Goal: Task Accomplishment & Management: Manage account settings

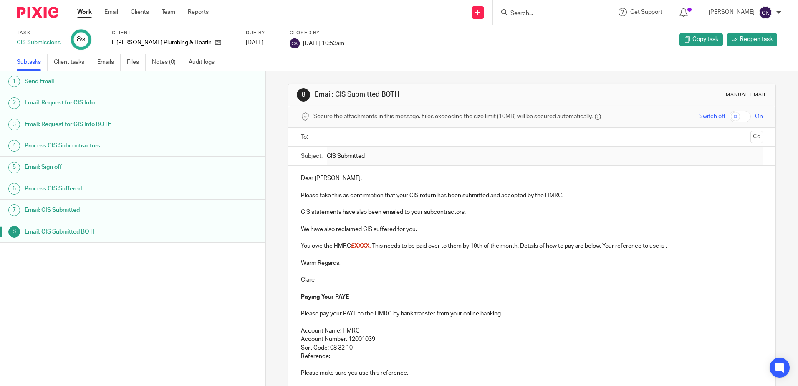
click at [82, 11] on link "Work" at bounding box center [84, 12] width 15 height 8
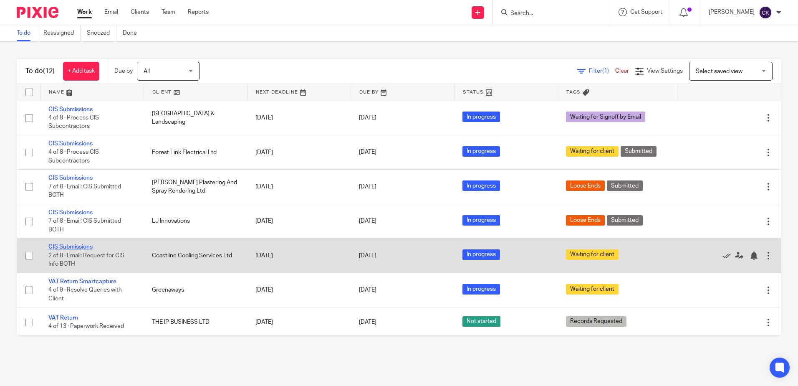
click at [73, 246] on link "CIS Submissions" at bounding box center [70, 247] width 44 height 6
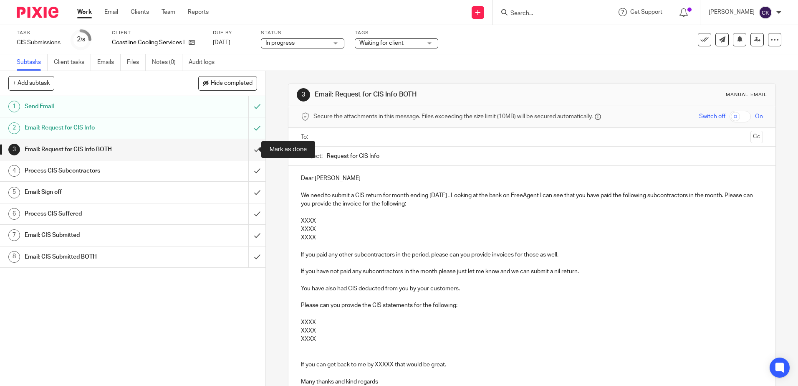
drag, startPoint x: 246, startPoint y: 149, endPoint x: 240, endPoint y: 154, distance: 7.2
click at [246, 149] on input "submit" at bounding box center [132, 149] width 265 height 21
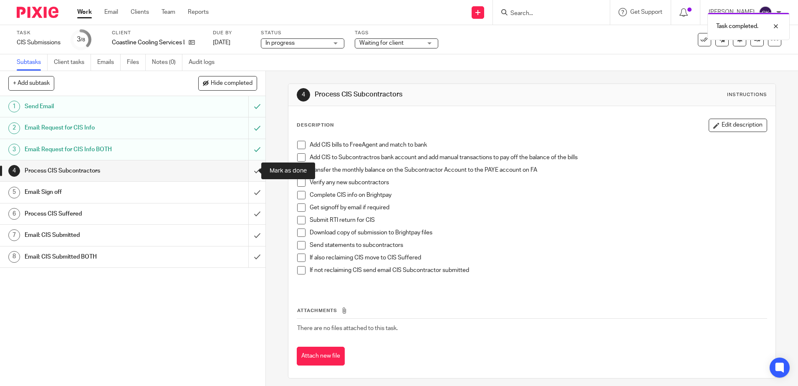
click at [246, 172] on input "submit" at bounding box center [132, 170] width 265 height 21
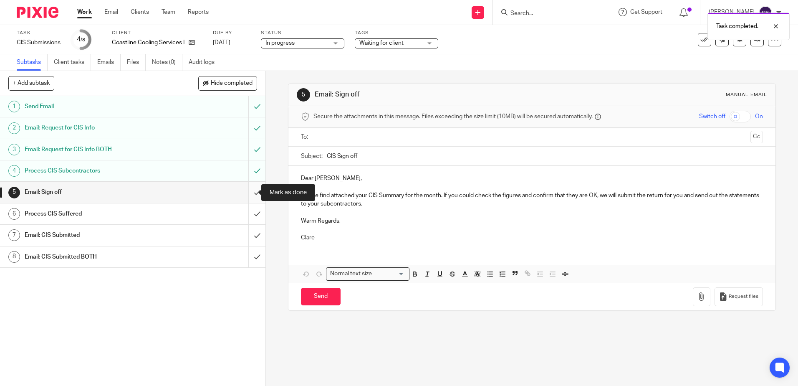
click at [243, 195] on input "submit" at bounding box center [132, 192] width 265 height 21
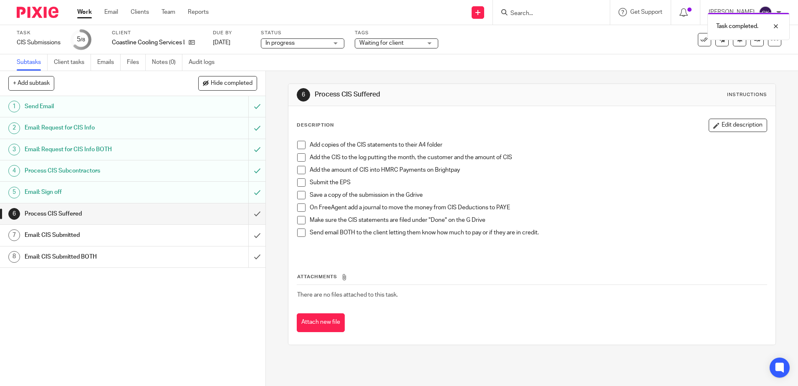
click at [299, 144] on span at bounding box center [301, 145] width 8 height 8
click at [300, 159] on span at bounding box center [301, 157] width 8 height 8
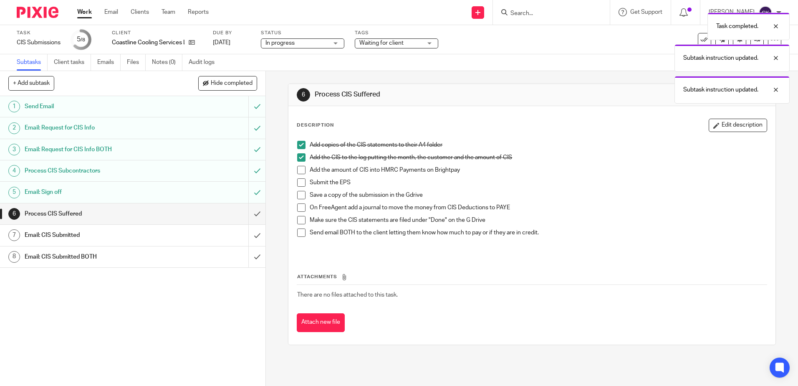
click at [298, 168] on span at bounding box center [301, 170] width 8 height 8
click at [298, 181] on span at bounding box center [301, 182] width 8 height 8
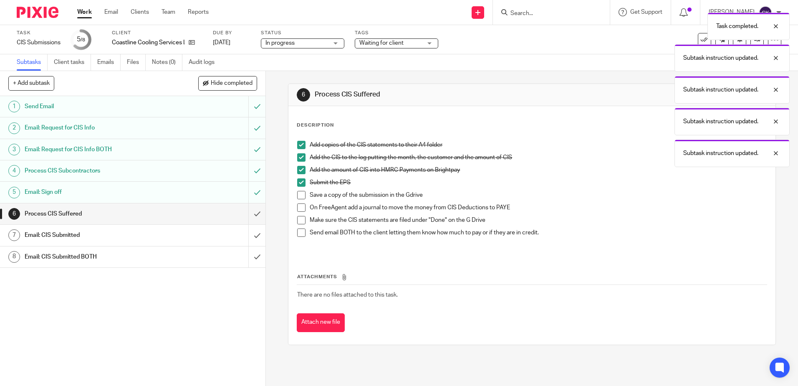
click at [298, 194] on span at bounding box center [301, 195] width 8 height 8
click at [299, 205] on span at bounding box center [301, 207] width 8 height 8
drag, startPoint x: 298, startPoint y: 220, endPoint x: 298, endPoint y: 235, distance: 15.0
click at [297, 220] on span at bounding box center [301, 220] width 8 height 8
drag, startPoint x: 298, startPoint y: 234, endPoint x: 292, endPoint y: 233, distance: 5.9
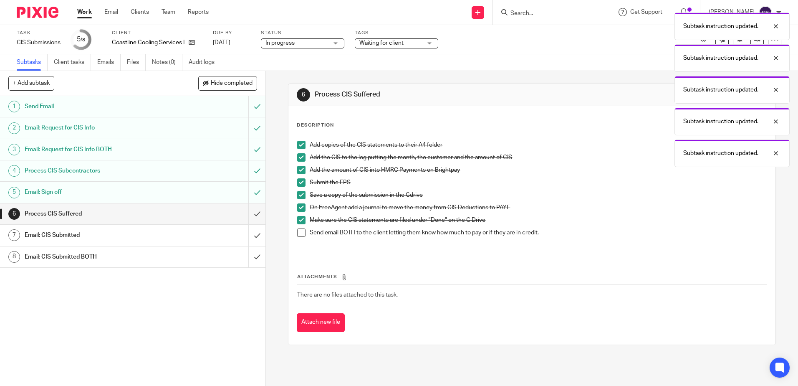
click at [298, 233] on span at bounding box center [301, 232] width 8 height 8
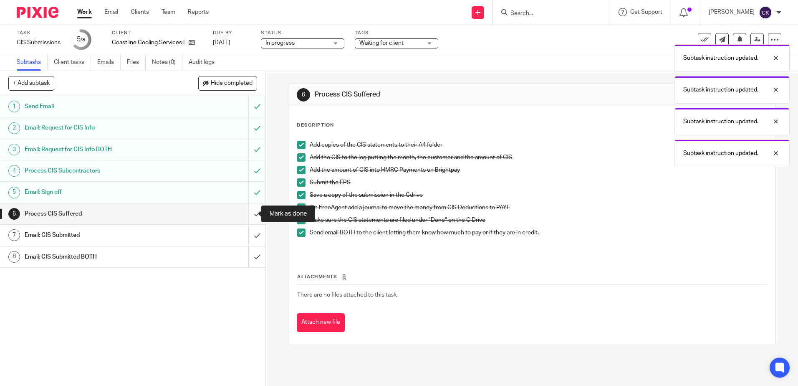
click at [248, 211] on input "submit" at bounding box center [132, 213] width 265 height 21
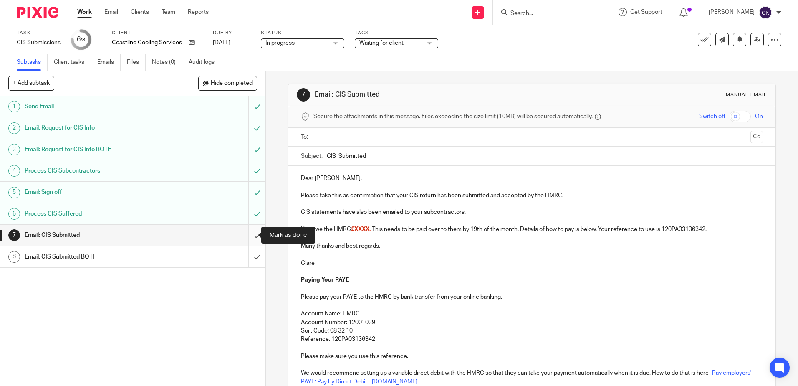
click at [247, 235] on input "submit" at bounding box center [132, 235] width 265 height 21
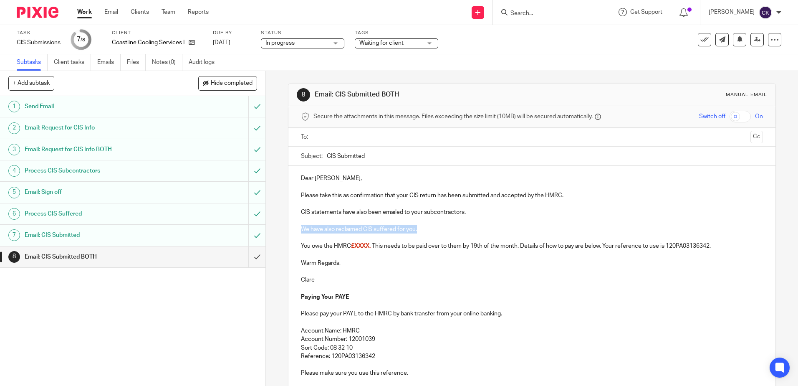
drag, startPoint x: 417, startPoint y: 229, endPoint x: 292, endPoint y: 228, distance: 125.2
click at [292, 228] on div "Dear [PERSON_NAME], Please take this as confirmation that your CIS return has b…" at bounding box center [531, 287] width 487 height 243
click at [395, 196] on p "Please take this as confirmation that your CIS return has been submitted and ac…" at bounding box center [532, 195] width 462 height 8
click at [399, 197] on p "Please take this as confirmation that We have also reclaimed CIS suffered for y…" at bounding box center [532, 195] width 462 height 8
drag, startPoint x: 428, startPoint y: 195, endPoint x: 416, endPoint y: 195, distance: 12.1
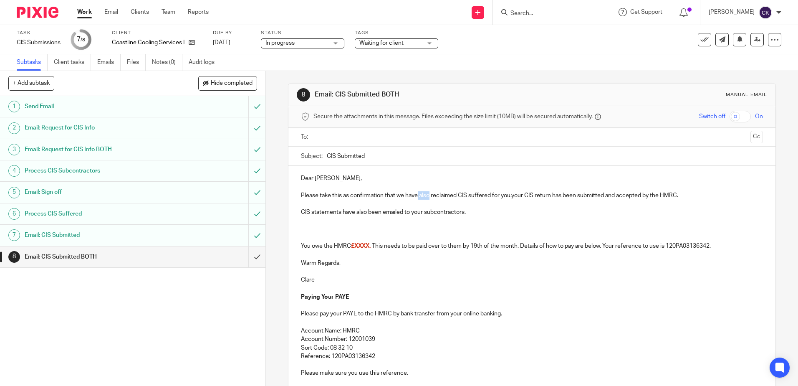
click at [416, 195] on p "Please take this as confirmation that we have also reclaimed CIS suffered for y…" at bounding box center [532, 195] width 462 height 8
drag, startPoint x: 670, startPoint y: 194, endPoint x: 495, endPoint y: 197, distance: 174.1
click at [495, 197] on p "Please take this as confirmation that we have reclaimed CIS suffered for you.yo…" at bounding box center [532, 195] width 462 height 8
click at [690, 194] on p "Please take this as confirmation that we have reclaimed CIS suffered for you by…" at bounding box center [532, 190] width 462 height 17
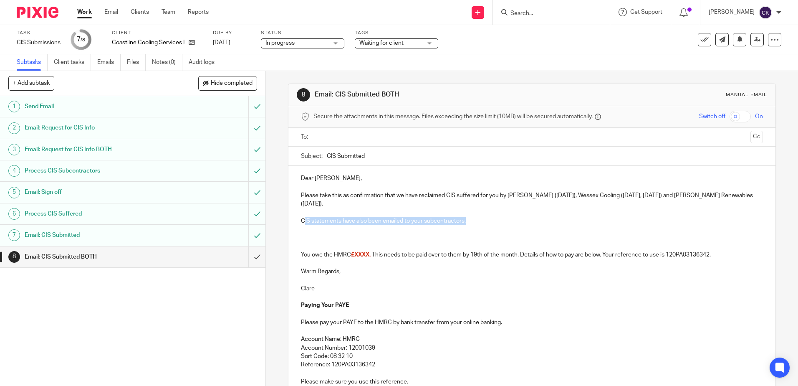
drag, startPoint x: 471, startPoint y: 222, endPoint x: 339, endPoint y: 225, distance: 131.9
click at [305, 224] on p "CIS statements have also been emailed to your subcontractors." at bounding box center [532, 221] width 462 height 8
click at [318, 231] on p at bounding box center [532, 229] width 462 height 8
click at [301, 222] on p "CIS statements have also been emailed to your subcontractors." at bounding box center [532, 221] width 462 height 8
drag, startPoint x: 548, startPoint y: 220, endPoint x: 411, endPoint y: 222, distance: 136.9
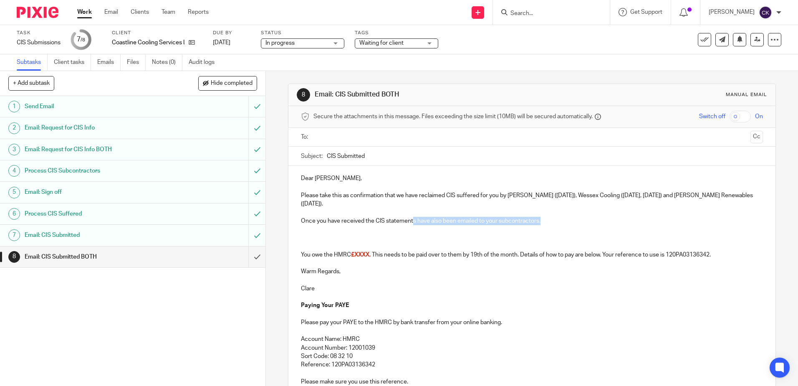
click at [411, 222] on p "Once you have received the CIS statements have also been emailed to your subcon…" at bounding box center [532, 221] width 462 height 8
click at [336, 236] on p at bounding box center [532, 237] width 462 height 8
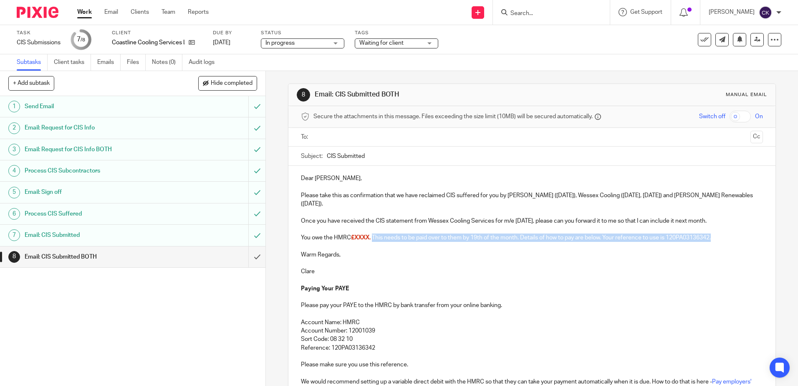
drag, startPoint x: 721, startPoint y: 237, endPoint x: 373, endPoint y: 236, distance: 348.6
click at [373, 236] on p "You owe the HMRC £XXXX. This needs to be paid over to them by 19th of the month…" at bounding box center [532, 237] width 462 height 8
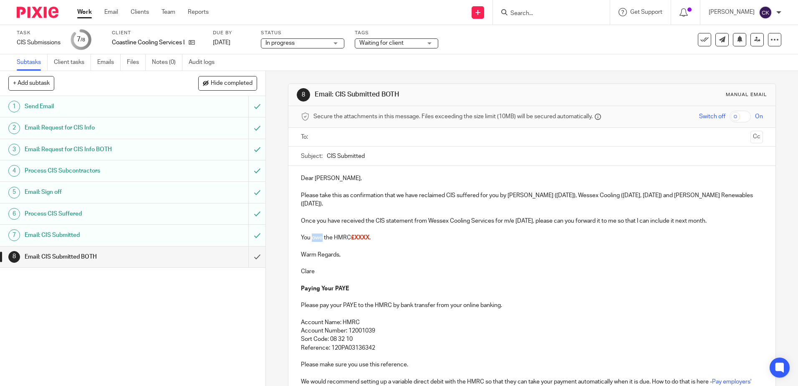
drag, startPoint x: 320, startPoint y: 238, endPoint x: 311, endPoint y: 238, distance: 9.2
click at [311, 238] on p "You owe the HMRC £XXXX." at bounding box center [532, 237] width 462 height 8
click at [377, 238] on p "You are currently in credit by £ the HMRC £XXXX." at bounding box center [532, 237] width 462 height 8
drag, startPoint x: 462, startPoint y: 237, endPoint x: 435, endPoint y: 238, distance: 27.6
click at [435, 238] on p "You are currently in credit by £1,678.73 at the HMRC £XXXX." at bounding box center [532, 237] width 462 height 8
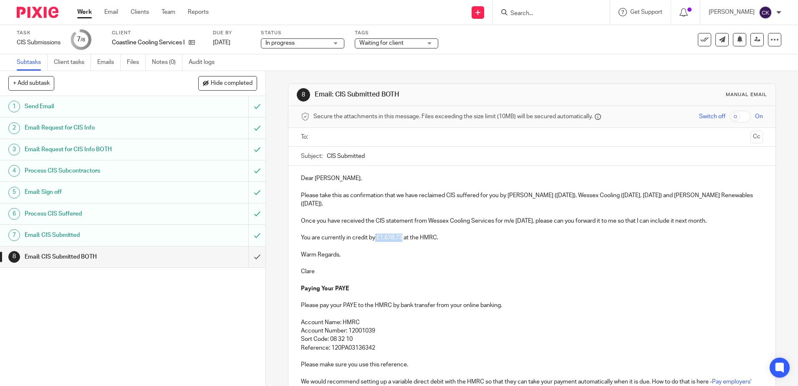
drag, startPoint x: 400, startPoint y: 239, endPoint x: 373, endPoint y: 239, distance: 26.7
click at [373, 239] on p "You are currently in credit by £1,678.73 at the HMRC." at bounding box center [532, 237] width 462 height 8
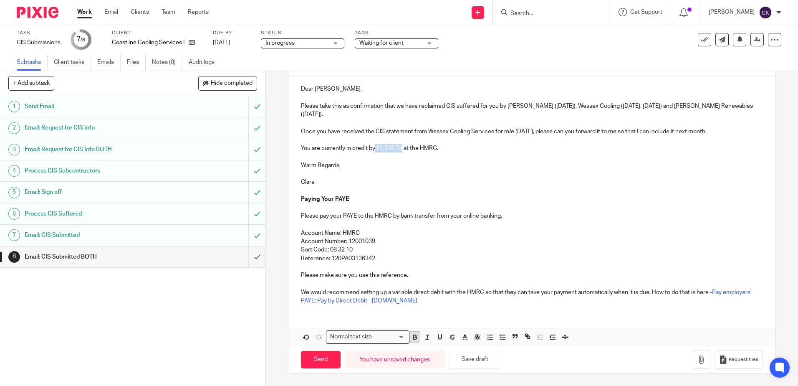
click at [414, 339] on icon "button" at bounding box center [415, 337] width 8 height 8
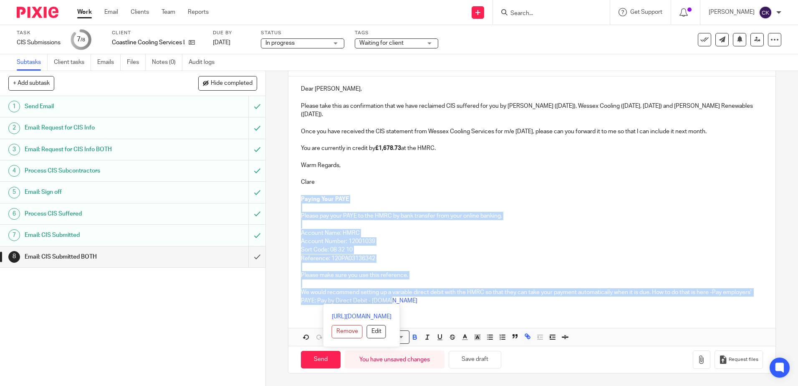
drag, startPoint x: 435, startPoint y: 300, endPoint x: 295, endPoint y: 196, distance: 174.2
click at [295, 196] on div "Dear Dave, Please take this as confirmation that we have reclaimed CIS suffered…" at bounding box center [531, 193] width 487 height 235
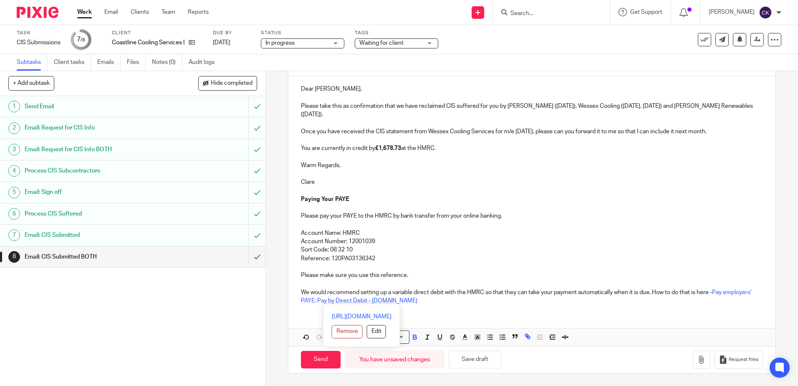
scroll to position [42, 0]
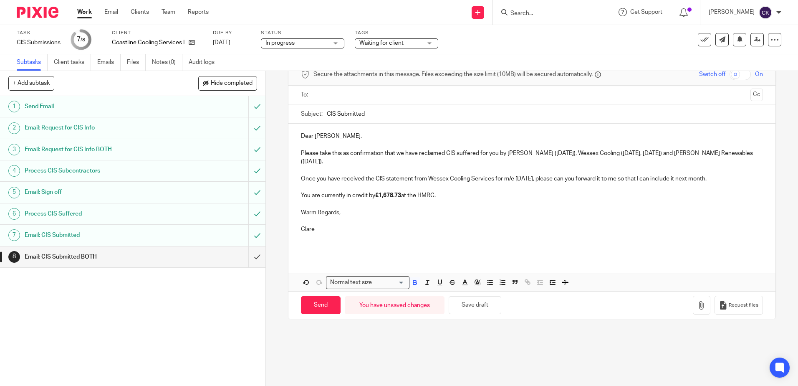
click at [389, 242] on p at bounding box center [532, 246] width 462 height 8
click at [316, 94] on input "text" at bounding box center [531, 95] width 430 height 10
click at [313, 308] on input "Send" at bounding box center [321, 307] width 40 height 18
type input "Sent"
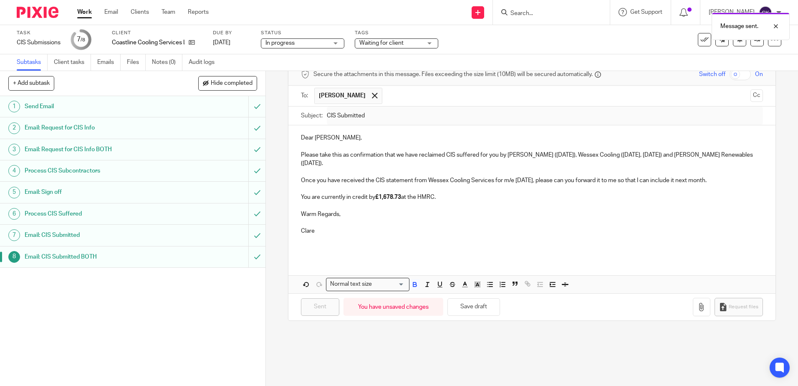
click at [81, 13] on link "Work" at bounding box center [84, 12] width 15 height 8
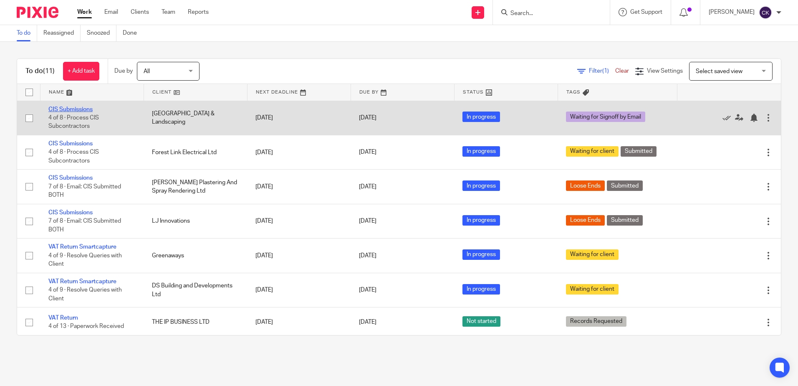
click at [74, 108] on link "CIS Submissions" at bounding box center [70, 109] width 44 height 6
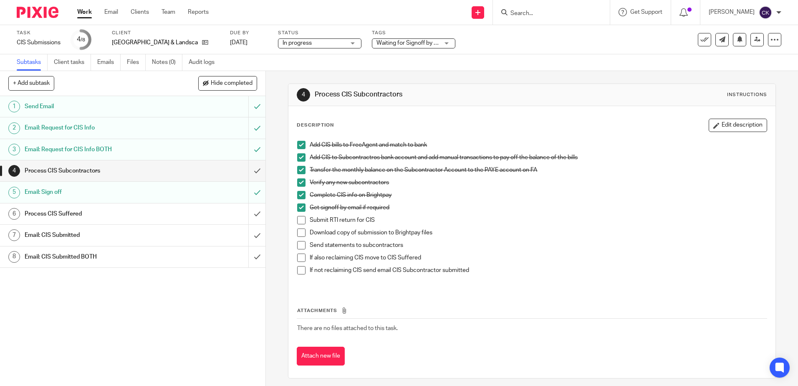
click at [297, 221] on span at bounding box center [301, 220] width 8 height 8
click at [298, 232] on span at bounding box center [301, 232] width 8 height 8
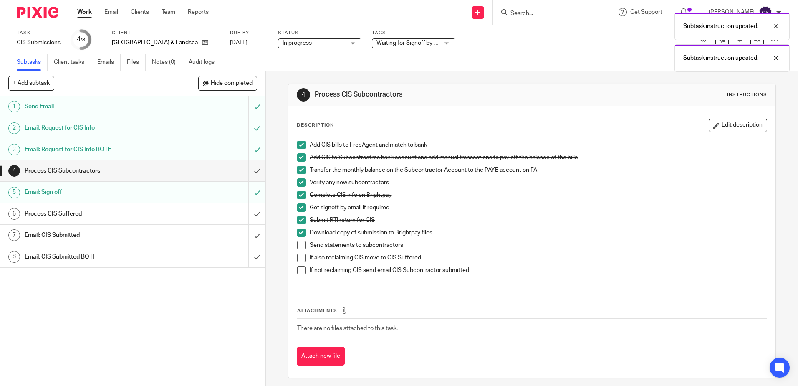
click at [299, 246] on span at bounding box center [301, 245] width 8 height 8
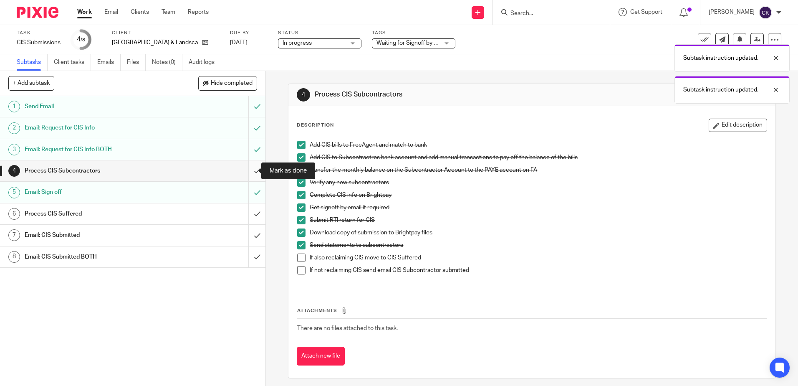
click at [248, 170] on input "submit" at bounding box center [132, 170] width 265 height 21
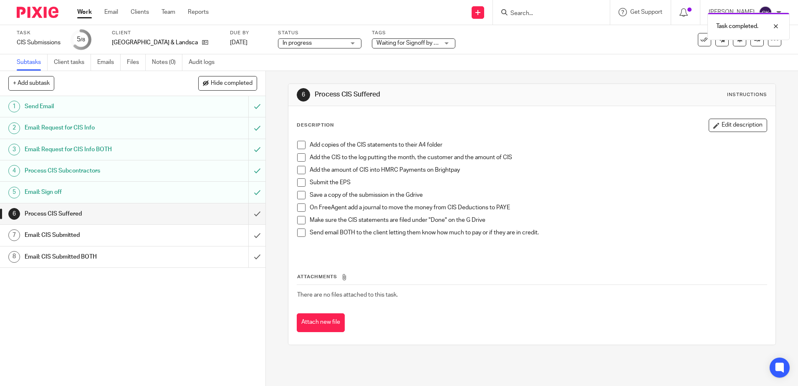
click at [297, 142] on span at bounding box center [301, 145] width 8 height 8
click at [297, 158] on span at bounding box center [301, 157] width 8 height 8
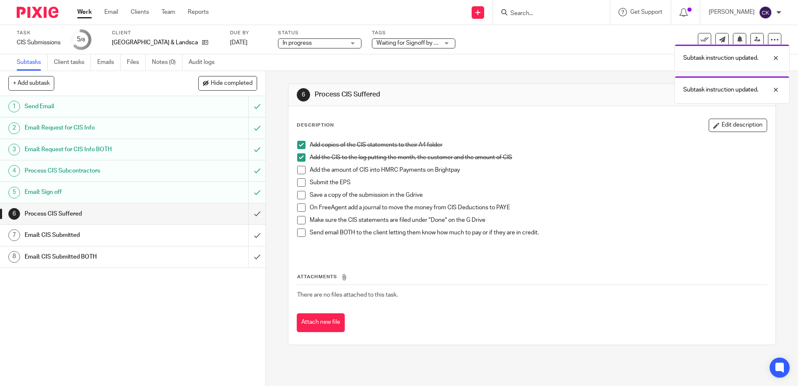
click at [298, 169] on span at bounding box center [301, 170] width 8 height 8
click at [298, 181] on span at bounding box center [301, 182] width 8 height 8
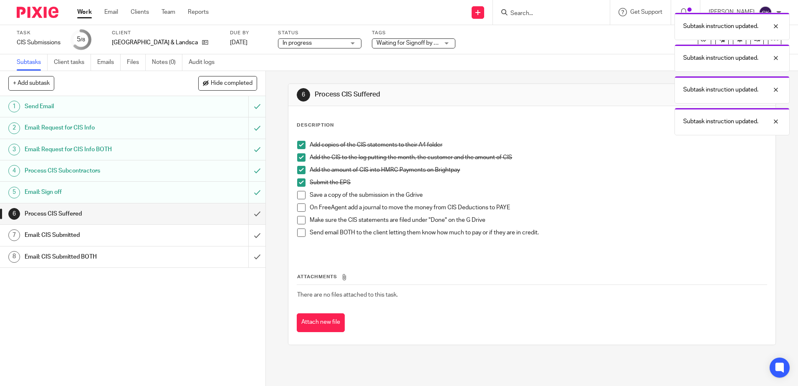
click at [297, 192] on span at bounding box center [301, 195] width 8 height 8
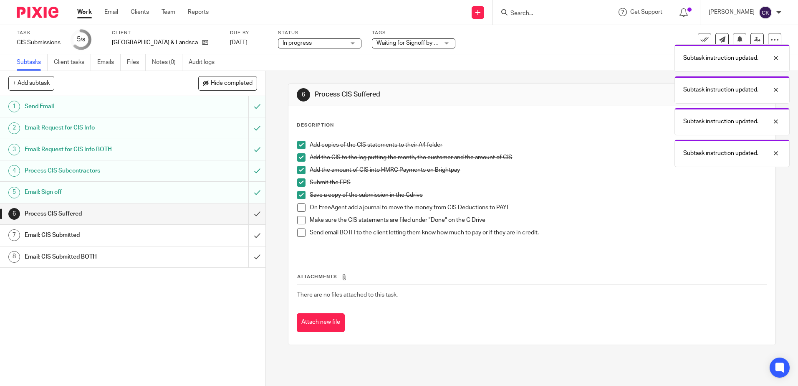
click at [299, 207] on span at bounding box center [301, 207] width 8 height 8
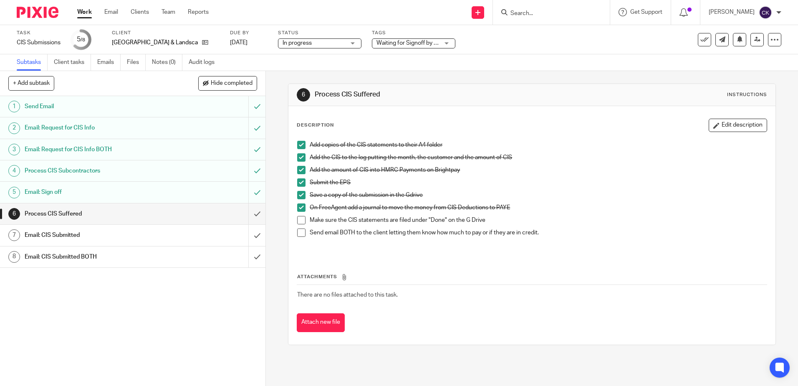
click at [301, 219] on span at bounding box center [301, 220] width 8 height 8
click at [298, 233] on span at bounding box center [301, 232] width 8 height 8
click at [247, 216] on input "submit" at bounding box center [132, 213] width 265 height 21
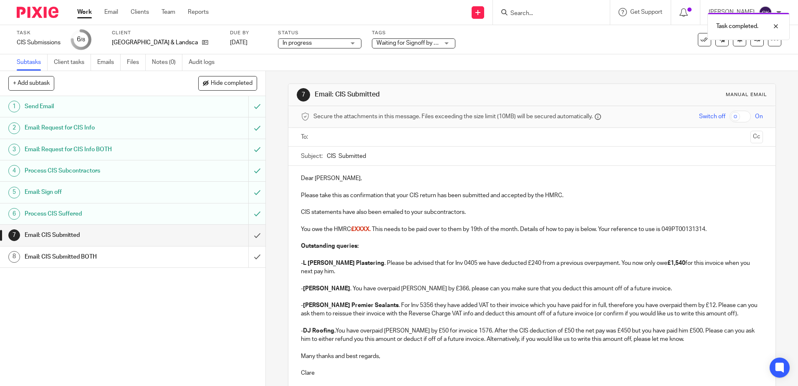
click at [560, 195] on p "Please take this as confirmation that your CIS return has been submitted and ac…" at bounding box center [532, 195] width 462 height 8
drag, startPoint x: 371, startPoint y: 229, endPoint x: 350, endPoint y: 230, distance: 21.3
click at [350, 230] on p "You owe the HMRC £XXXX. This needs to be paid over to them by 19th of the month…" at bounding box center [532, 229] width 462 height 8
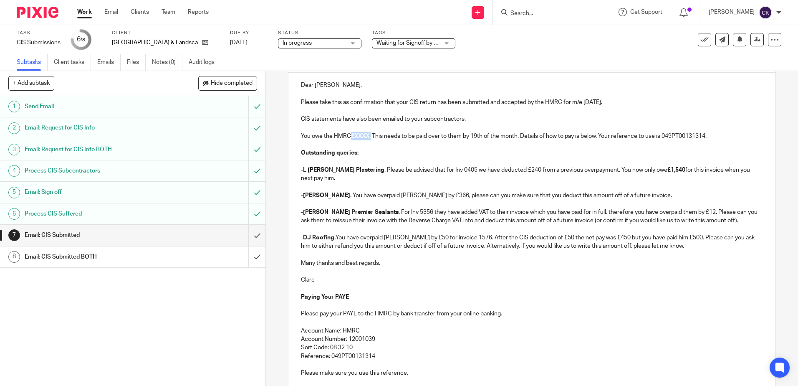
scroll to position [191, 0]
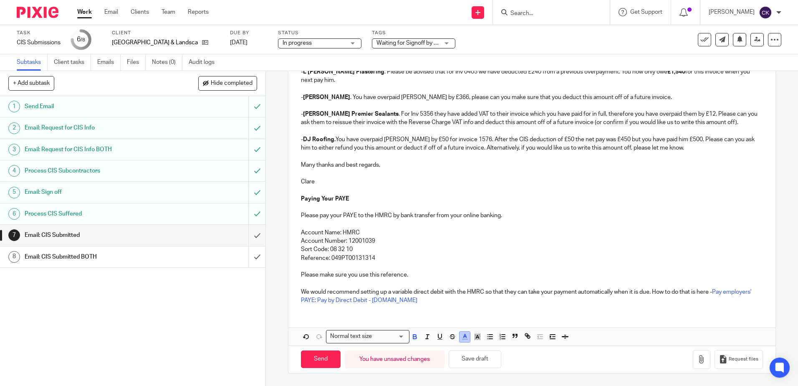
click at [464, 335] on icon "button" at bounding box center [465, 337] width 8 height 8
click at [440, 364] on li "color:#000000" at bounding box center [442, 364] width 6 height 6
click at [434, 273] on p "Please make sure you use this reference." at bounding box center [532, 274] width 462 height 8
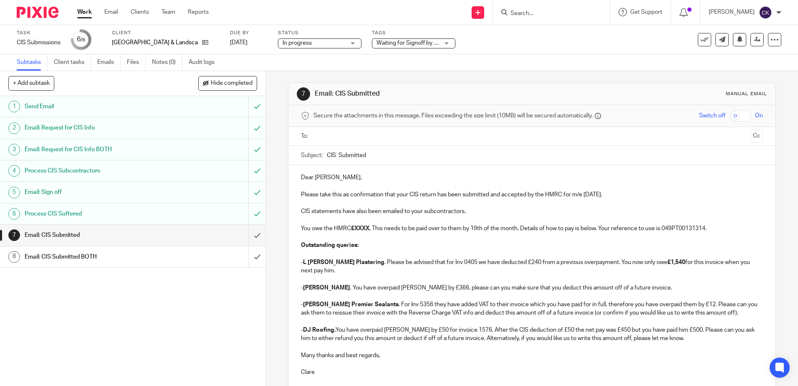
scroll to position [0, 0]
drag, startPoint x: 369, startPoint y: 230, endPoint x: 351, endPoint y: 230, distance: 17.9
click at [351, 230] on strong "£XXXX." at bounding box center [361, 229] width 20 height 6
click at [723, 230] on p "You owe the HMRC £5,756.31. This needs to be paid over to them by 19th of the m…" at bounding box center [532, 229] width 462 height 8
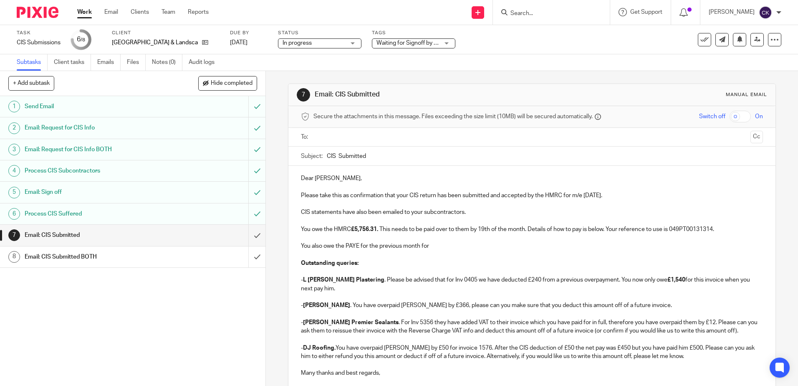
click at [434, 246] on p "You also owe the PAYE for the previous month for" at bounding box center [532, 246] width 462 height 8
click at [607, 246] on p "You also owe the PAYE for the previous month for £7,540.44. Please can you pay …" at bounding box center [532, 246] width 462 height 8
drag, startPoint x: 663, startPoint y: 248, endPoint x: 615, endPoint y: 251, distance: 48.1
click at [599, 242] on p "You also owe the PAYE for the previous month for £7,540.44. Please can you pay …" at bounding box center [532, 246] width 462 height 8
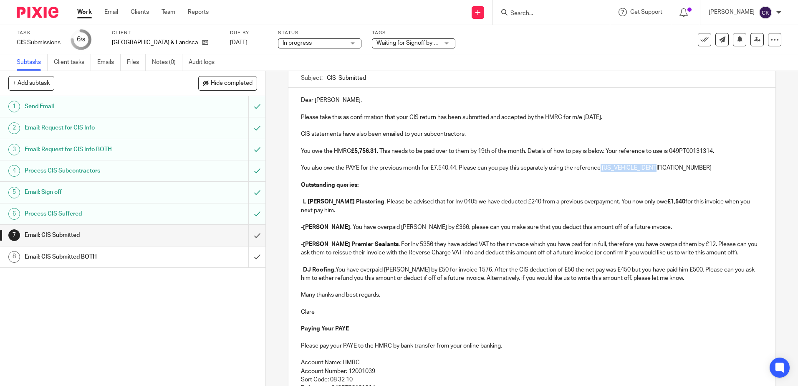
scroll to position [208, 0]
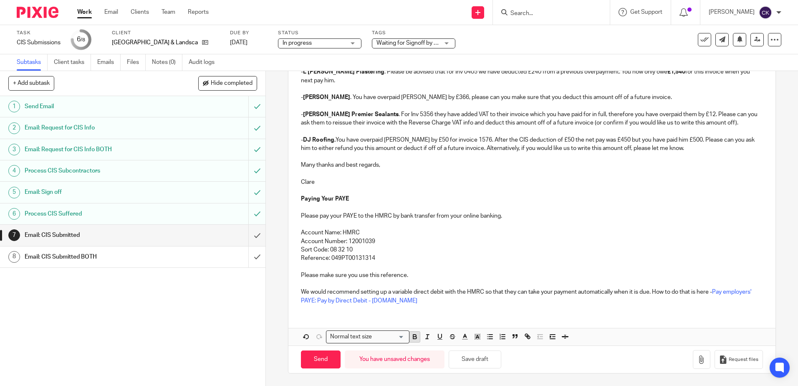
click at [416, 339] on icon "button" at bounding box center [415, 337] width 8 height 8
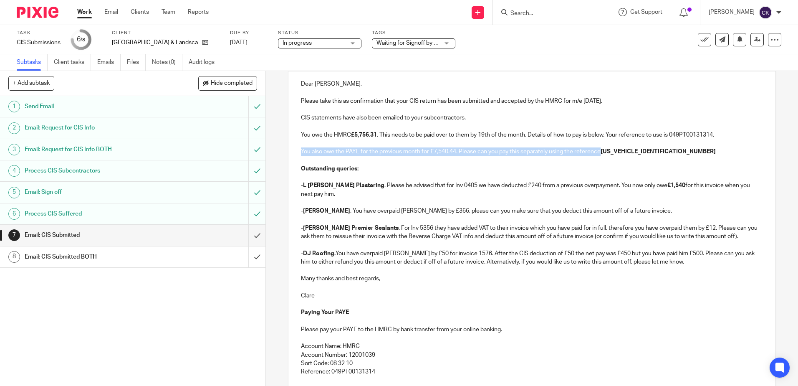
scroll to position [3, 0]
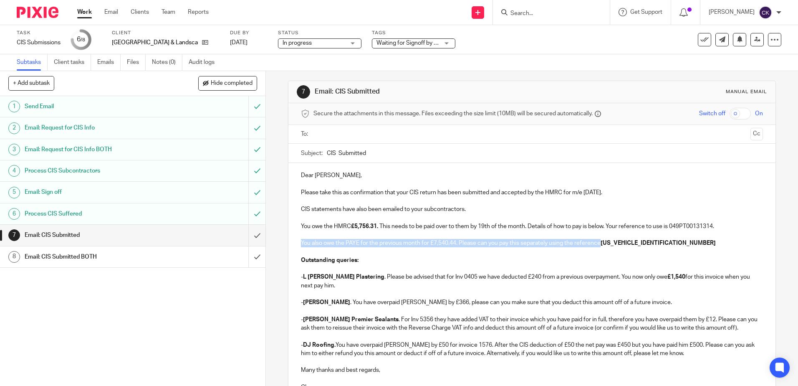
click at [666, 242] on p "You also owe the PAYE for the previous month for £7,540.44. Please can you pay …" at bounding box center [532, 243] width 462 height 8
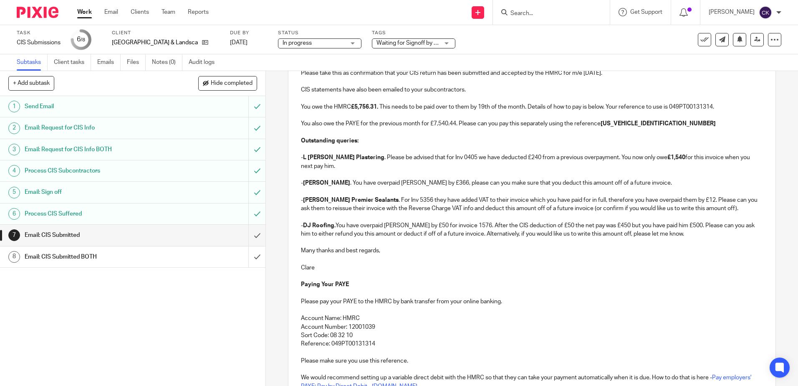
scroll to position [208, 0]
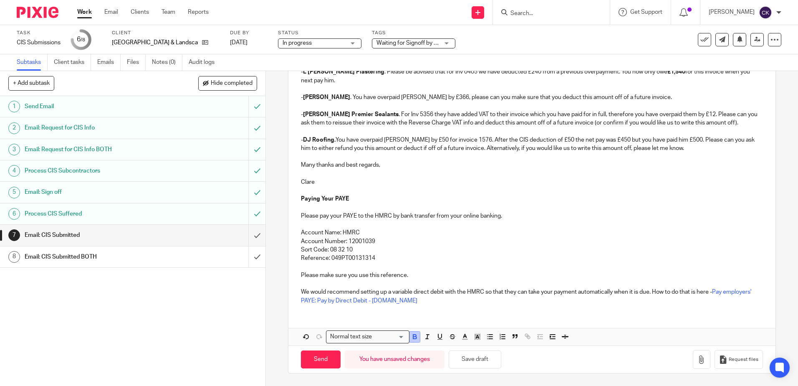
click at [412, 338] on icon "button" at bounding box center [415, 337] width 8 height 8
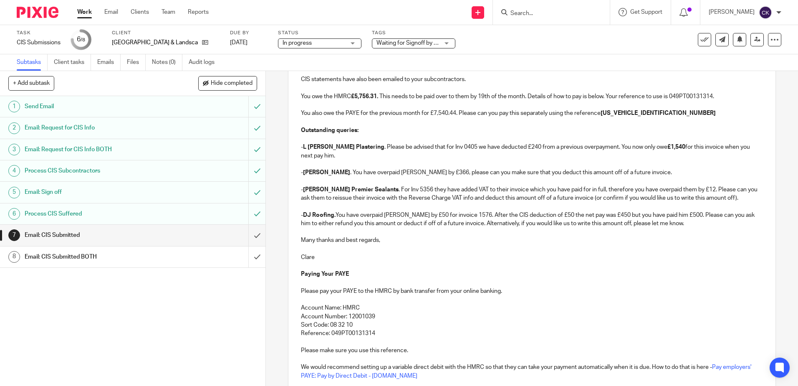
scroll to position [0, 0]
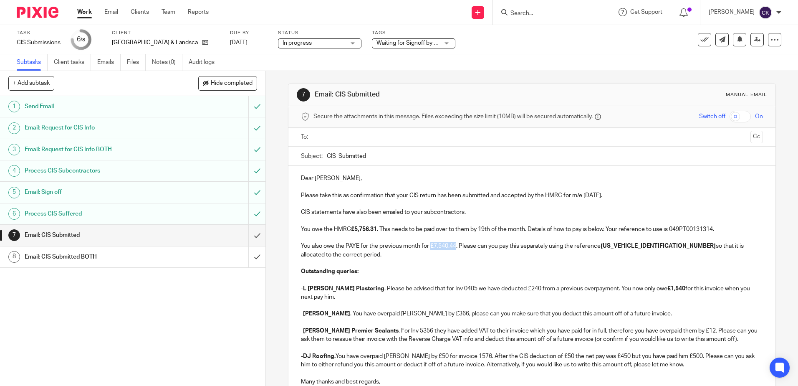
drag, startPoint x: 454, startPoint y: 247, endPoint x: 429, endPoint y: 247, distance: 25.0
click at [429, 247] on p "You also owe the PAYE for the previous month for £7,540.44. Please can you pay …" at bounding box center [532, 250] width 462 height 17
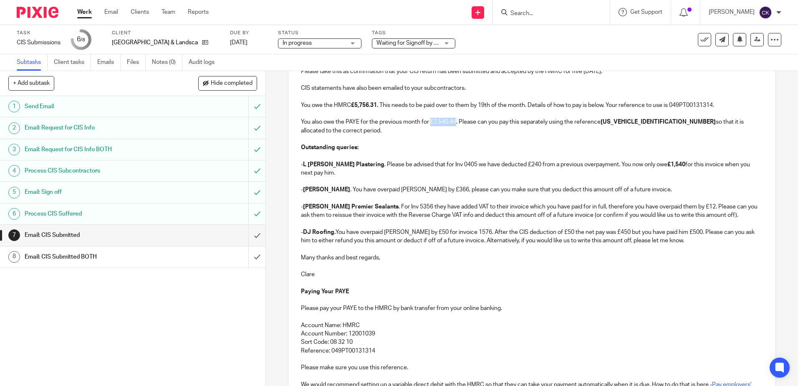
scroll to position [216, 0]
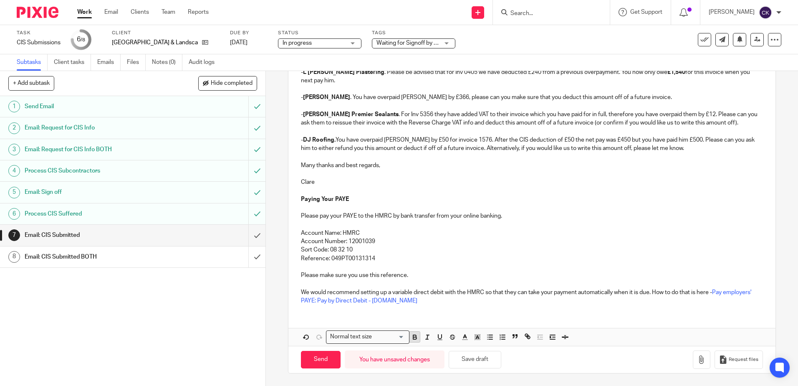
click at [411, 337] on icon "button" at bounding box center [415, 337] width 8 height 8
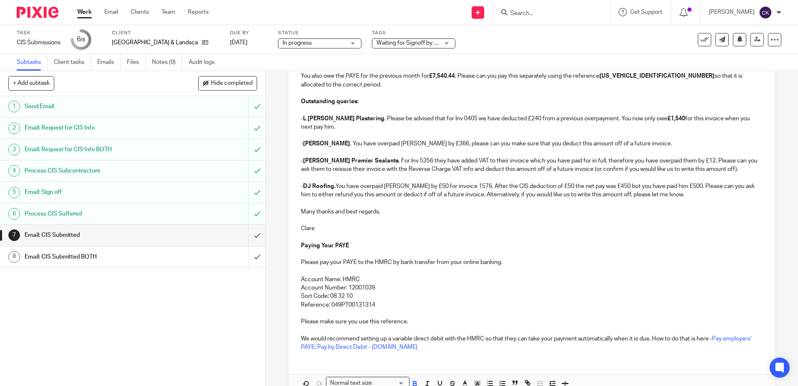
click at [577, 253] on p at bounding box center [532, 254] width 462 height 8
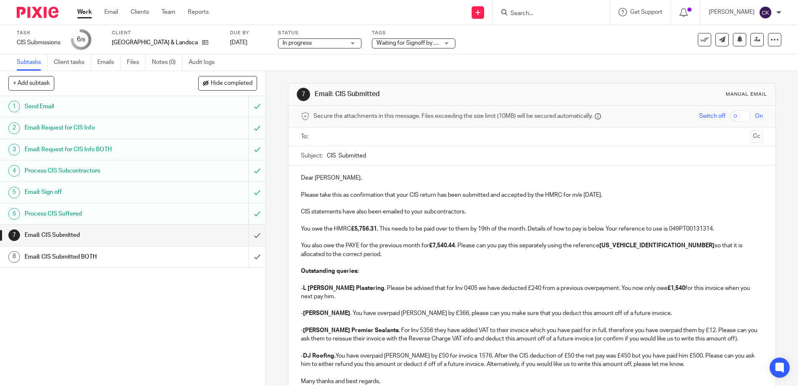
scroll to position [0, 0]
click at [325, 139] on input "text" at bounding box center [531, 137] width 430 height 10
click at [302, 197] on p "Please take this as confirmation that your CIS return has been submitted and ac…" at bounding box center [532, 197] width 462 height 8
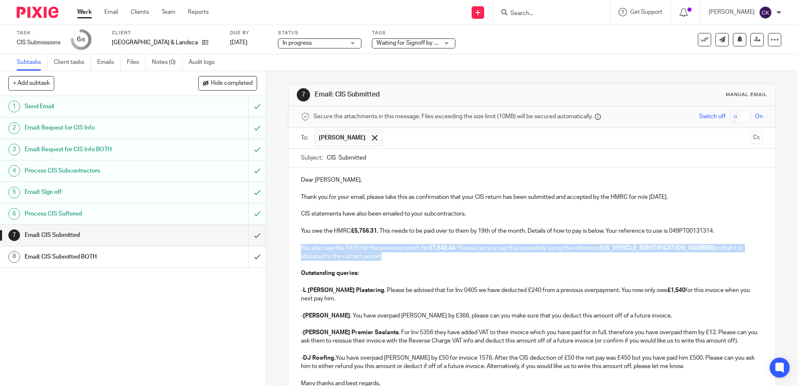
drag, startPoint x: 344, startPoint y: 255, endPoint x: 295, endPoint y: 248, distance: 49.4
click at [295, 248] on div "Dear Richard, Thank you for your email, please take this as confirmation that y…" at bounding box center [531, 347] width 487 height 361
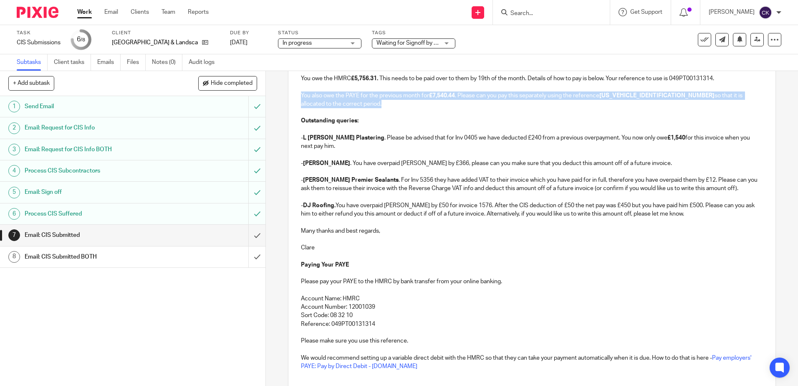
scroll to position [218, 0]
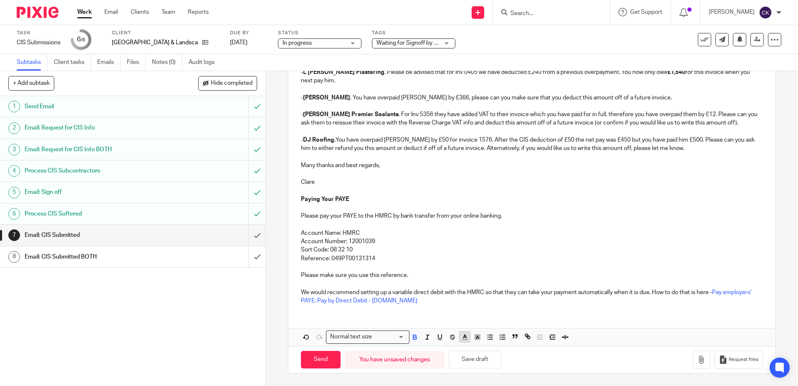
click at [464, 338] on icon "button" at bounding box center [465, 337] width 8 height 8
click at [466, 354] on li "color:#D33115" at bounding box center [467, 356] width 6 height 6
click at [507, 268] on p at bounding box center [532, 267] width 462 height 8
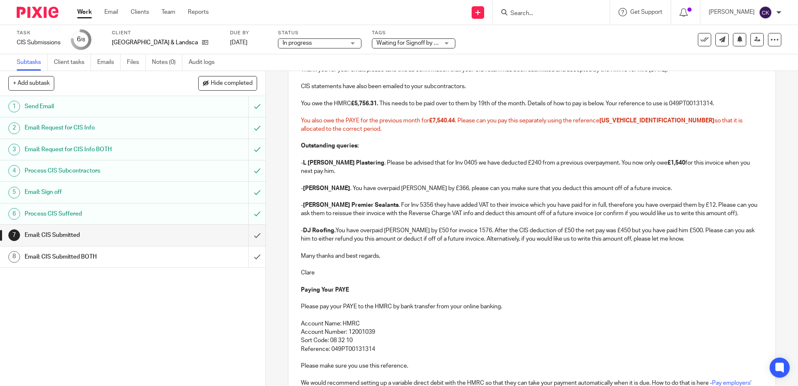
scroll to position [9, 0]
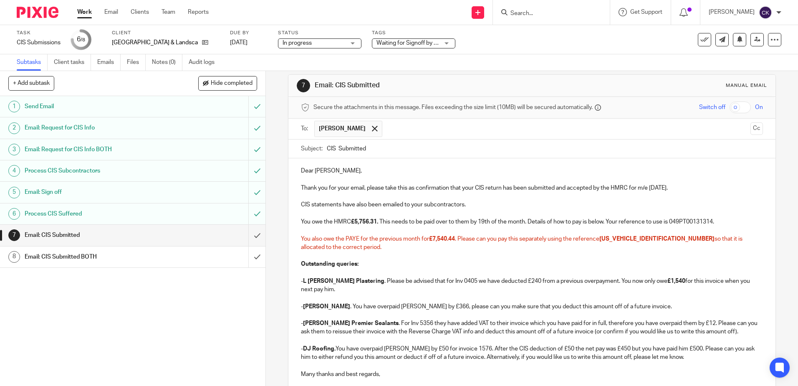
click at [473, 261] on p "Outstanding queries:" at bounding box center [532, 264] width 462 height 8
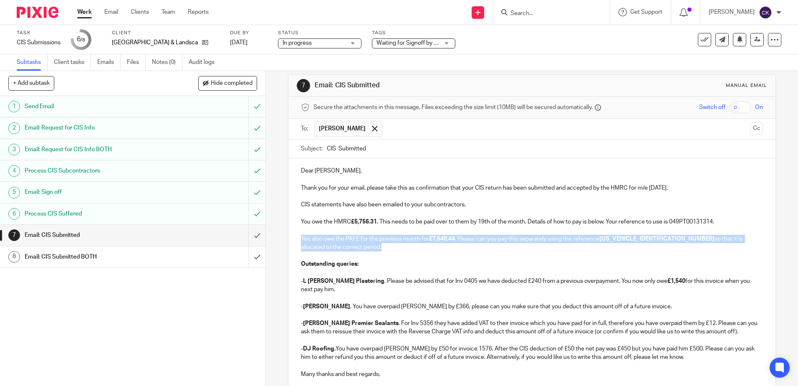
drag, startPoint x: 339, startPoint y: 246, endPoint x: 293, endPoint y: 239, distance: 46.0
click at [293, 239] on div "Dear Richard, Thank you for your email, please take this as confirmation that y…" at bounding box center [531, 338] width 487 height 361
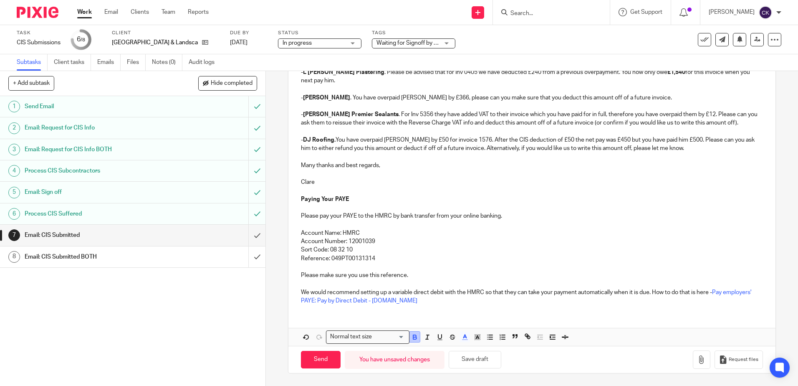
click at [414, 339] on icon "button" at bounding box center [415, 337] width 8 height 8
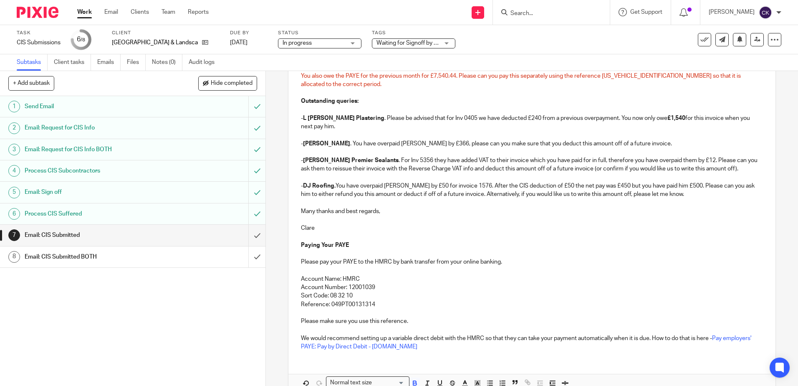
click at [521, 248] on p "Paying Your PAYE" at bounding box center [532, 245] width 462 height 8
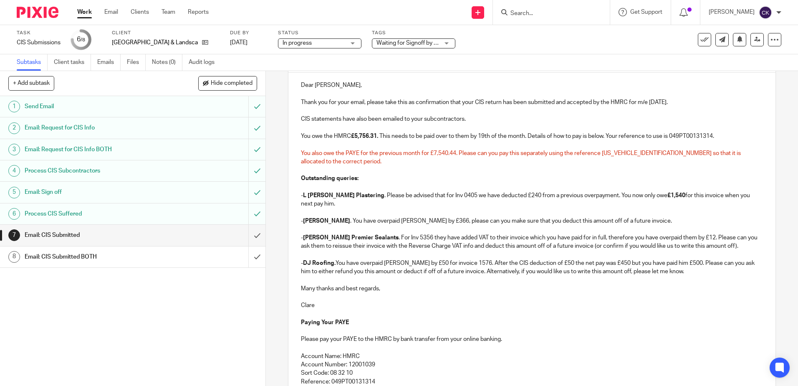
scroll to position [0, 0]
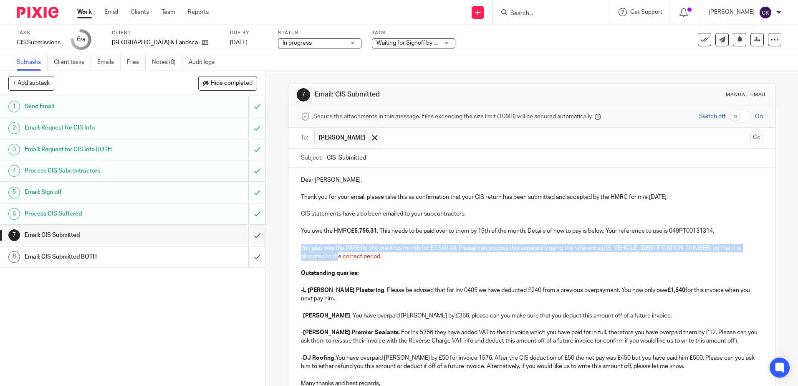
drag, startPoint x: 339, startPoint y: 256, endPoint x: 296, endPoint y: 248, distance: 44.7
click at [296, 248] on div "Dear Richard, Thank you for your email, please take this as confirmation that y…" at bounding box center [531, 347] width 487 height 361
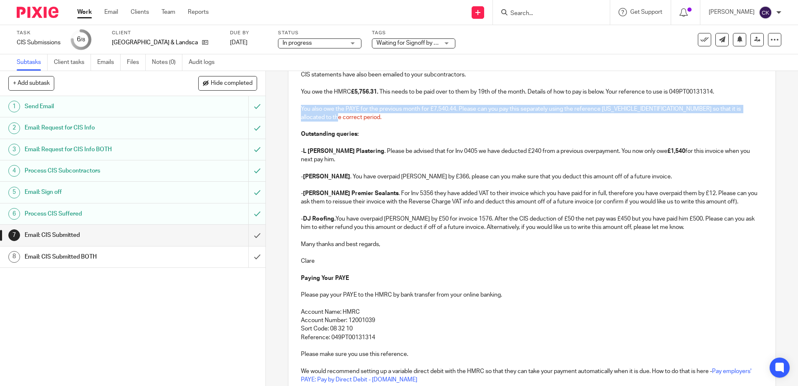
scroll to position [218, 0]
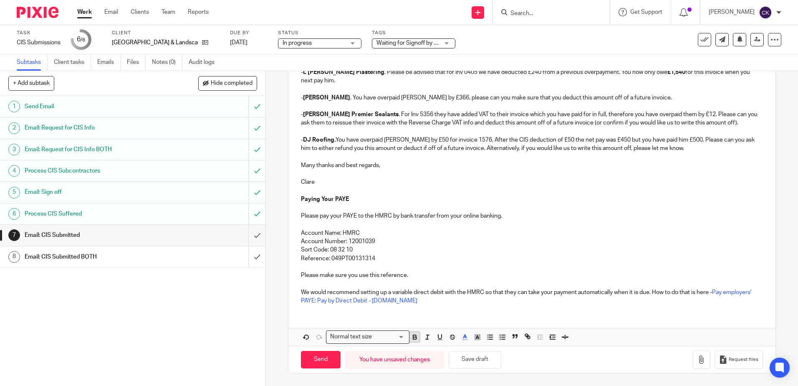
click at [415, 338] on icon "button" at bounding box center [415, 337] width 8 height 8
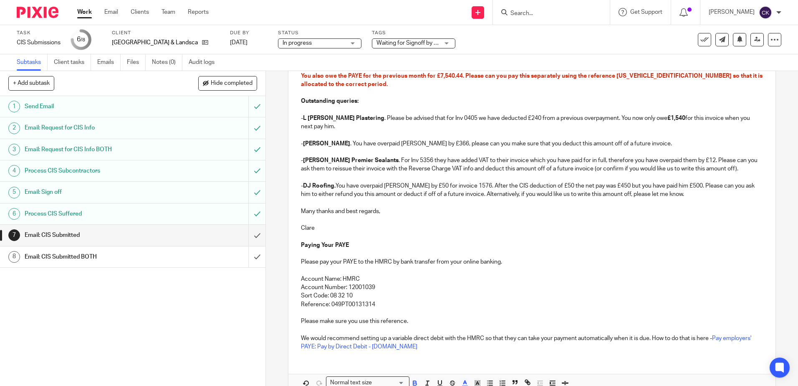
click at [501, 230] on p "Clare" at bounding box center [532, 228] width 462 height 8
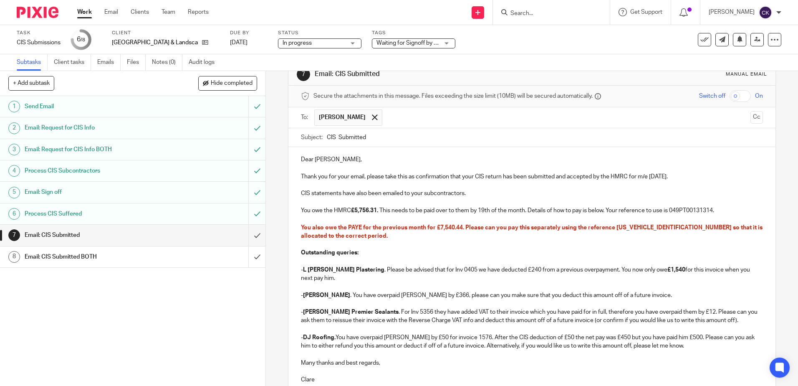
scroll to position [0, 0]
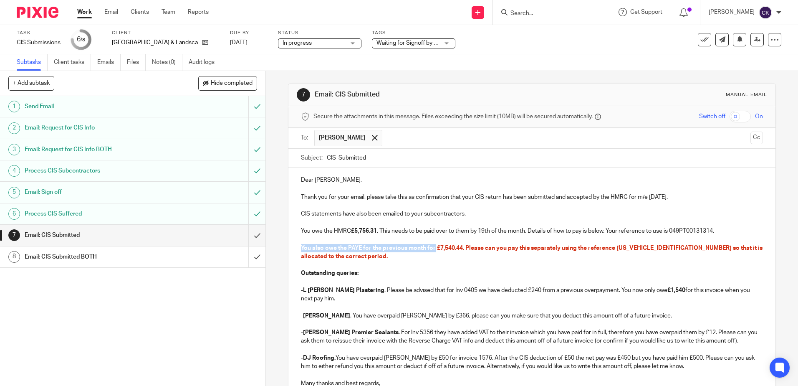
drag, startPoint x: 432, startPoint y: 248, endPoint x: 299, endPoint y: 245, distance: 132.3
click at [301, 245] on span "You also owe the PAYE for the previous month for £7,540.44. Please can you pay …" at bounding box center [532, 252] width 463 height 14
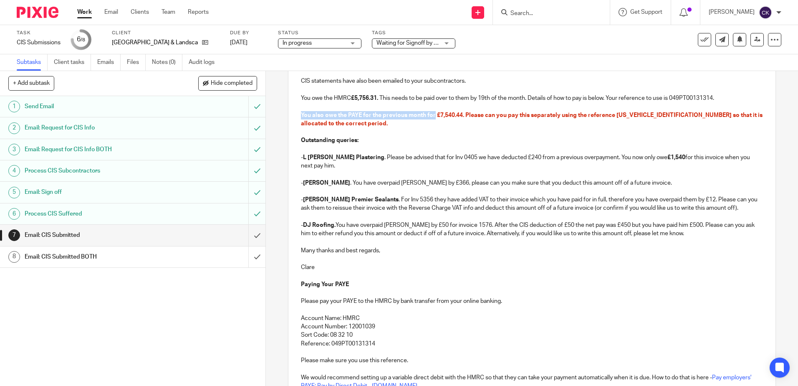
scroll to position [209, 0]
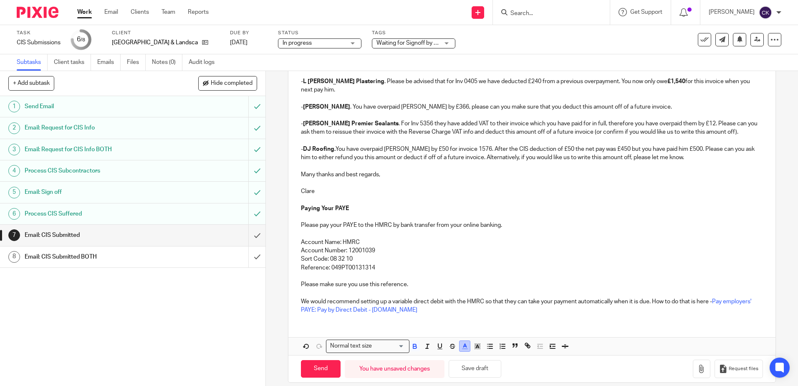
click at [463, 350] on icon "button" at bounding box center [465, 346] width 8 height 8
click at [439, 375] on li "color:#000000" at bounding box center [442, 373] width 6 height 6
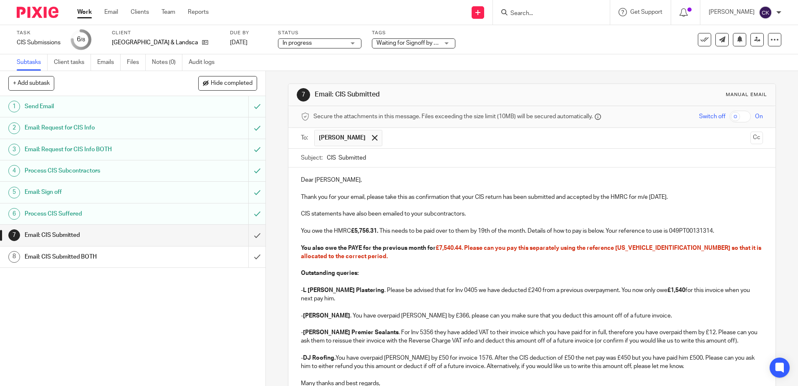
click at [477, 263] on p at bounding box center [532, 264] width 462 height 8
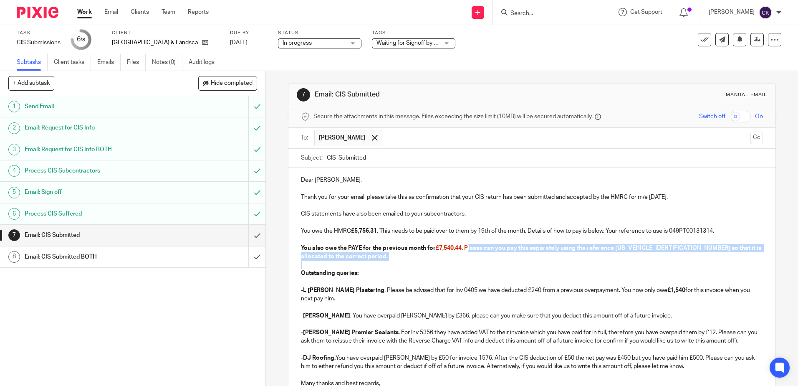
drag, startPoint x: 464, startPoint y: 247, endPoint x: 513, endPoint y: 264, distance: 51.2
click at [513, 264] on div "Dear Richard, Thank you for your email, please take this as confirmation that y…" at bounding box center [531, 347] width 487 height 361
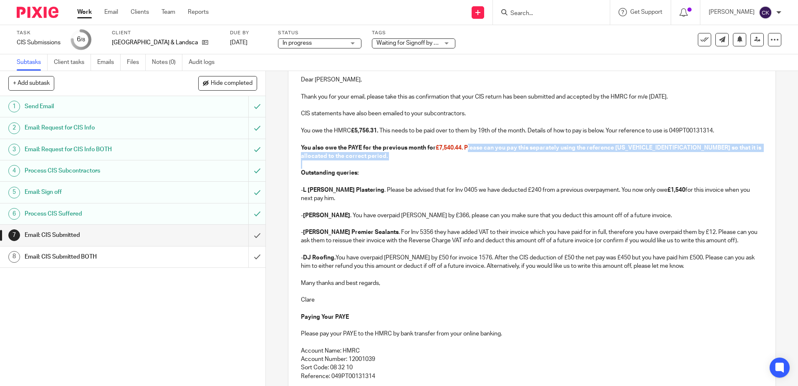
scroll to position [218, 0]
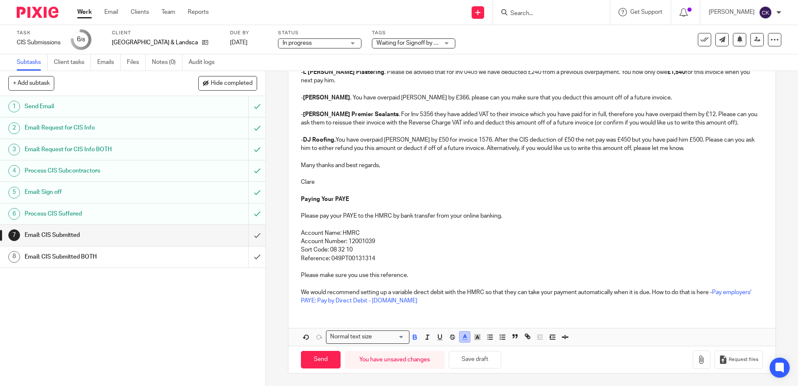
click at [463, 339] on icon "button" at bounding box center [465, 337] width 8 height 8
drag, startPoint x: 438, startPoint y: 365, endPoint x: 478, endPoint y: 321, distance: 58.8
click at [440, 365] on li "color:#000000" at bounding box center [442, 364] width 6 height 6
drag, startPoint x: 533, startPoint y: 256, endPoint x: 536, endPoint y: 252, distance: 4.8
click at [533, 255] on p "Reference: 049PT00131314" at bounding box center [532, 258] width 462 height 8
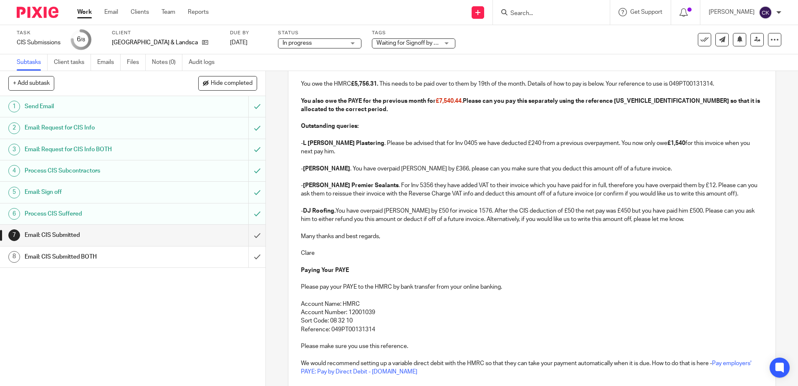
scroll to position [51, 0]
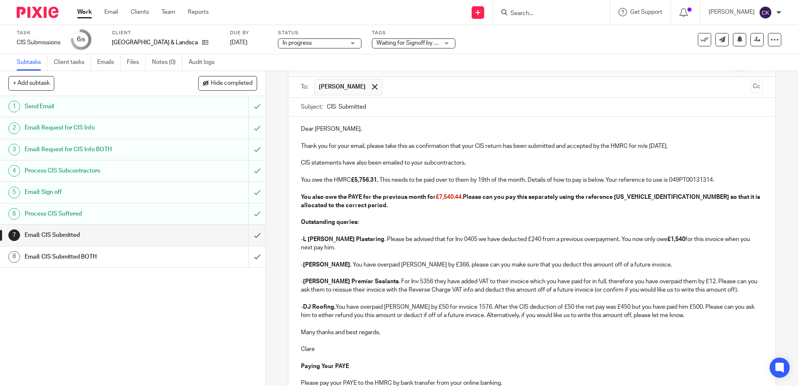
click at [533, 216] on p at bounding box center [532, 214] width 462 height 8
click at [344, 197] on strong "You also owe the PAYE for the previous month for £7,540.44. Please can you pay …" at bounding box center [531, 201] width 460 height 14
click at [349, 204] on p "You also owe PAYE for the previous month for £7,540.44. Please can you pay this…" at bounding box center [532, 201] width 462 height 17
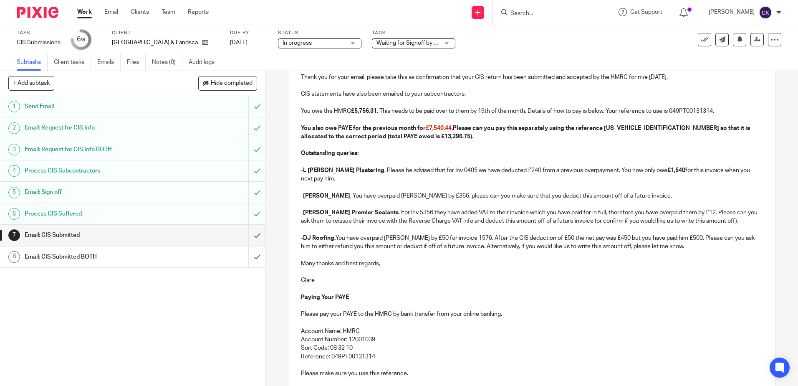
scroll to position [134, 0]
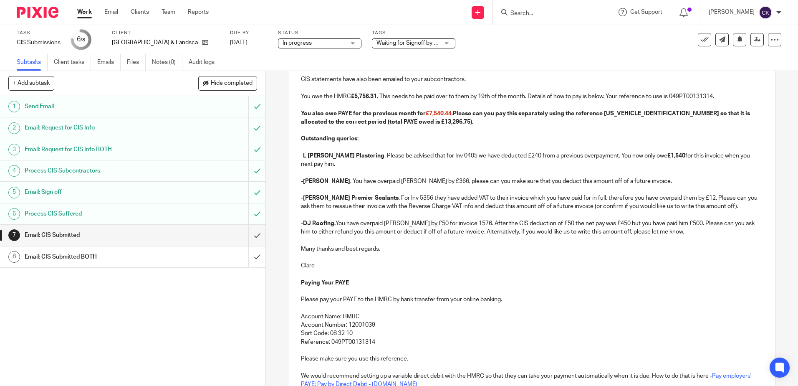
click at [671, 234] on p "- DJ Roofing. You have overpaid Doug by £50 for invoice 1576. After the CIS ded…" at bounding box center [532, 227] width 462 height 17
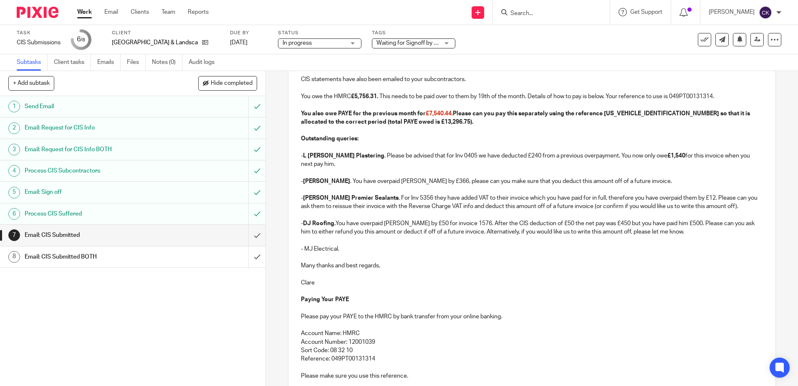
drag, startPoint x: 349, startPoint y: 248, endPoint x: 354, endPoint y: 251, distance: 6.7
click at [349, 248] on p "- MJ Electrical." at bounding box center [532, 249] width 462 height 8
drag, startPoint x: 337, startPoint y: 249, endPoint x: 302, endPoint y: 249, distance: 34.6
click at [302, 249] on p "- MJ Electrical. You have overpaid Mathew by £794 on 20/08/25, please can you m…" at bounding box center [532, 249] width 462 height 8
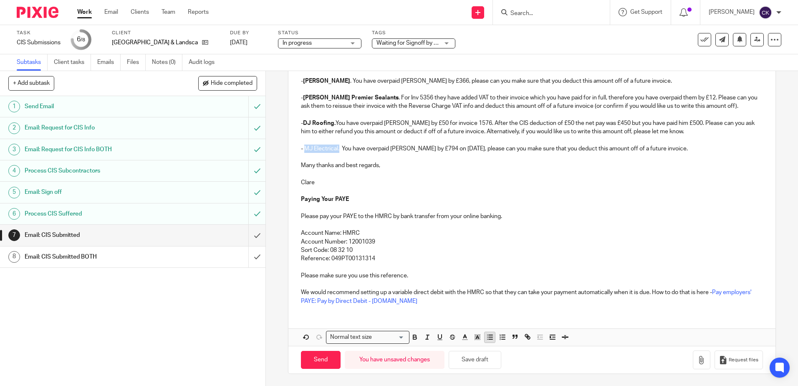
scroll to position [235, 0]
click at [412, 338] on icon "button" at bounding box center [415, 337] width 8 height 8
click at [510, 239] on p "Account Number: 12001039" at bounding box center [532, 241] width 462 height 8
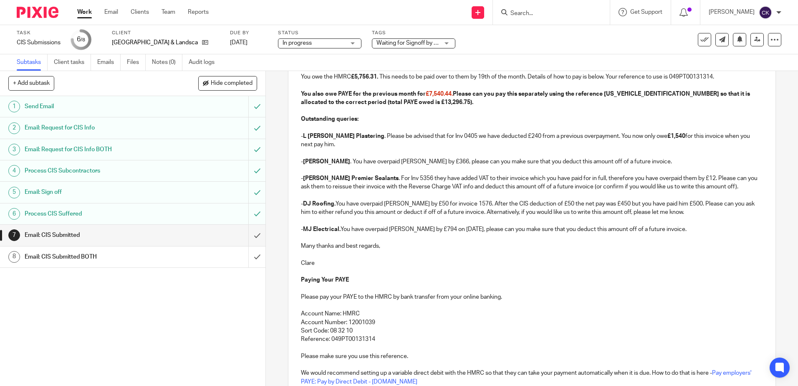
scroll to position [68, 0]
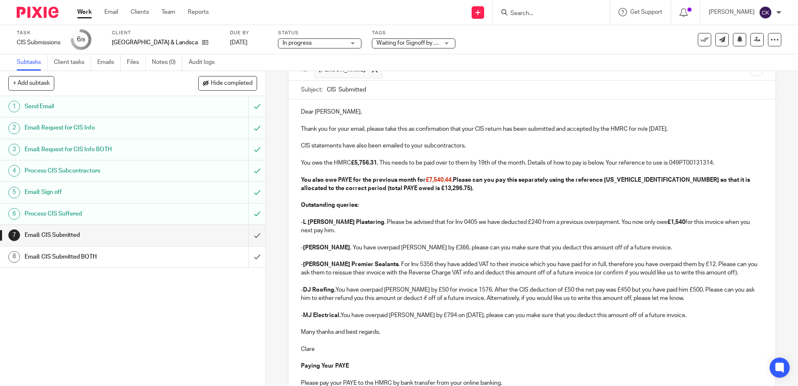
click at [401, 316] on p "- MJ Electrical. You have overpaid Mathew by £794 on 20/08/25, please can you m…" at bounding box center [532, 315] width 462 height 8
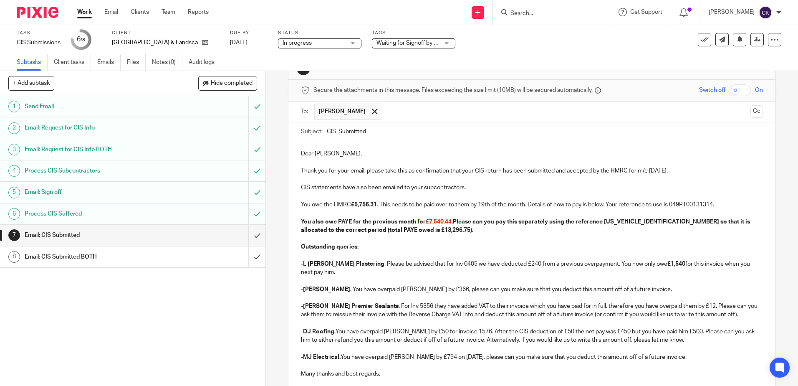
scroll to position [235, 0]
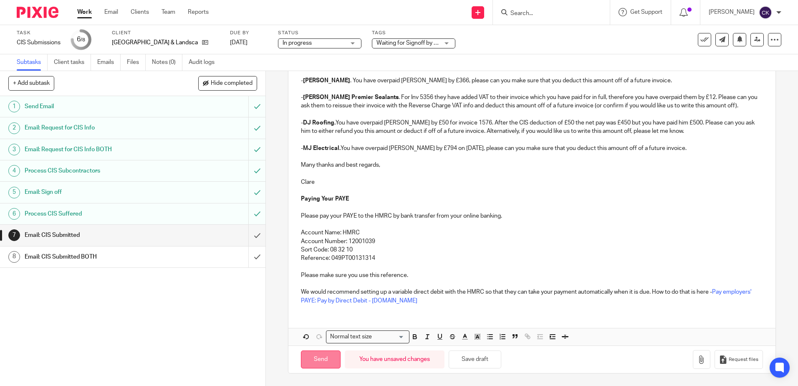
click at [314, 358] on input "Send" at bounding box center [321, 359] width 40 height 18
type input "Sent"
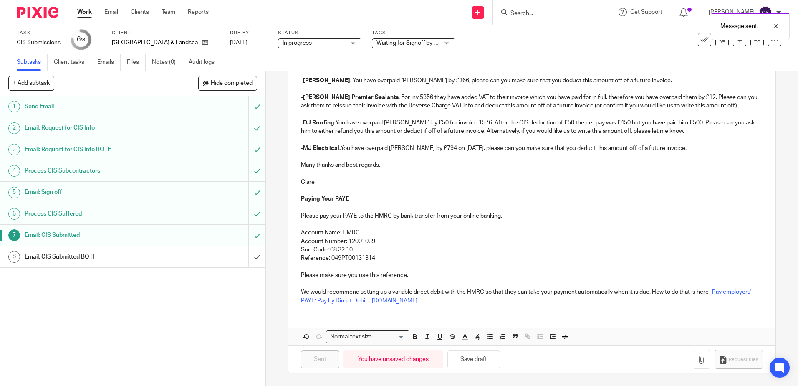
click at [433, 42] on div "Waiting for Signoff by Email" at bounding box center [413, 43] width 83 height 10
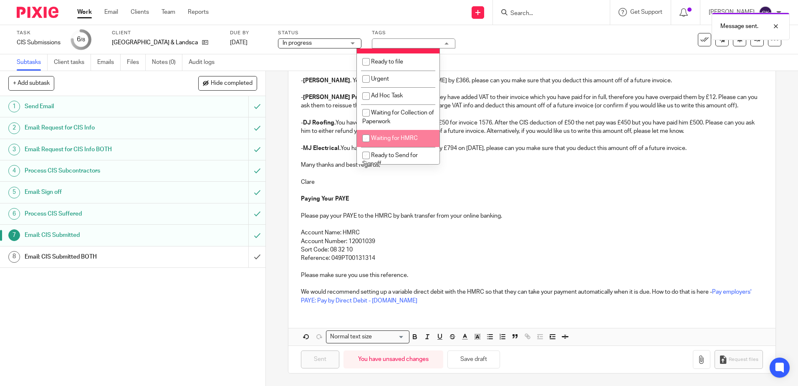
scroll to position [167, 0]
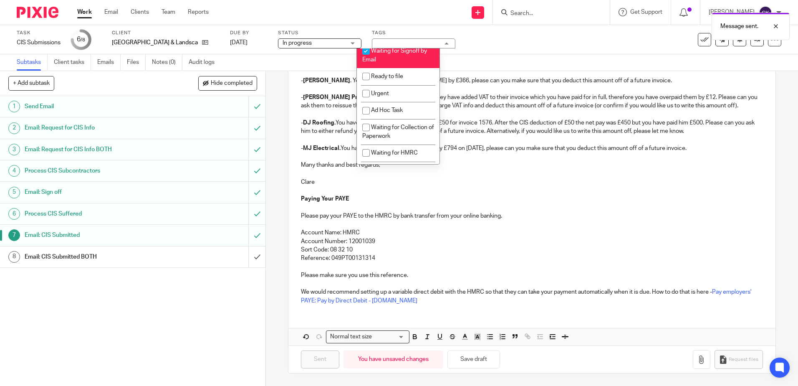
click at [365, 51] on input "checkbox" at bounding box center [366, 51] width 16 height 16
checkbox input "false"
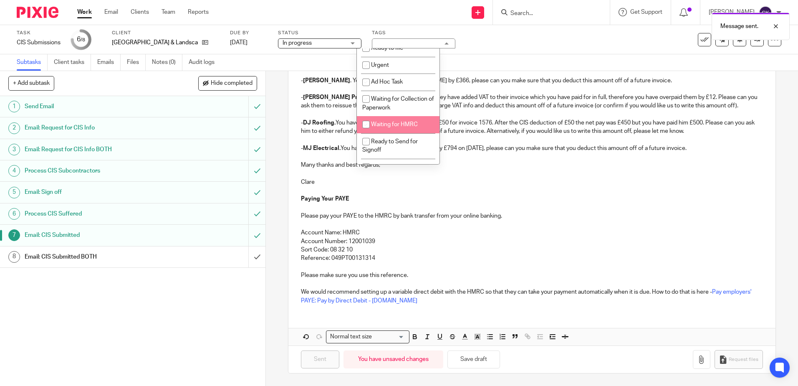
scroll to position [224, 0]
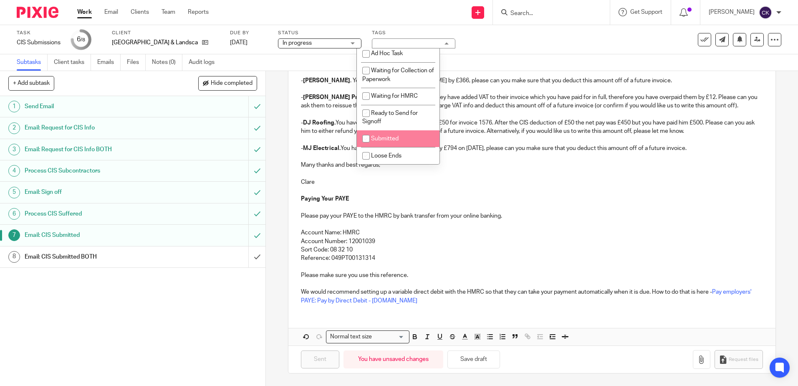
click at [367, 140] on input "checkbox" at bounding box center [366, 139] width 16 height 16
checkbox input "true"
click at [367, 156] on input "checkbox" at bounding box center [366, 156] width 16 height 16
checkbox input "true"
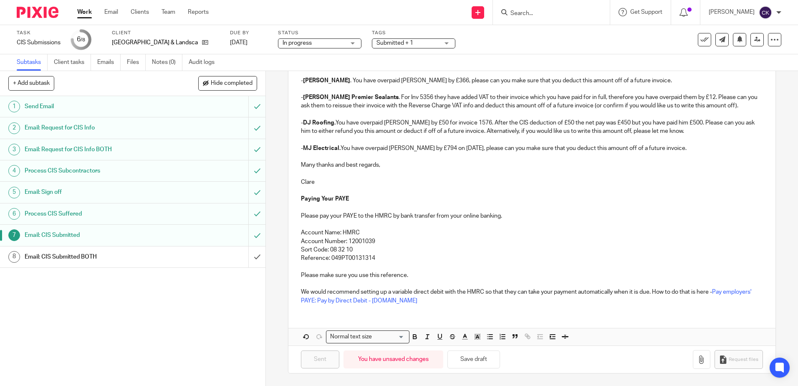
click at [483, 48] on div "Task CIS Submissions Save CIS Submissions 6 /8 Client Pinehill Building & Lands…" at bounding box center [335, 40] width 637 height 20
click at [86, 13] on link "Work" at bounding box center [84, 12] width 15 height 8
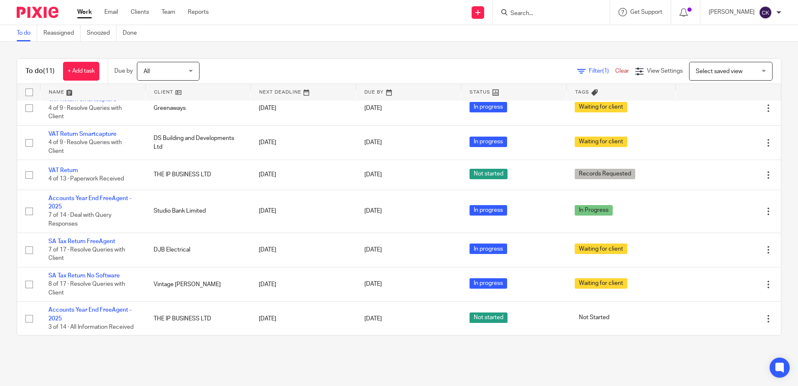
scroll to position [148, 0]
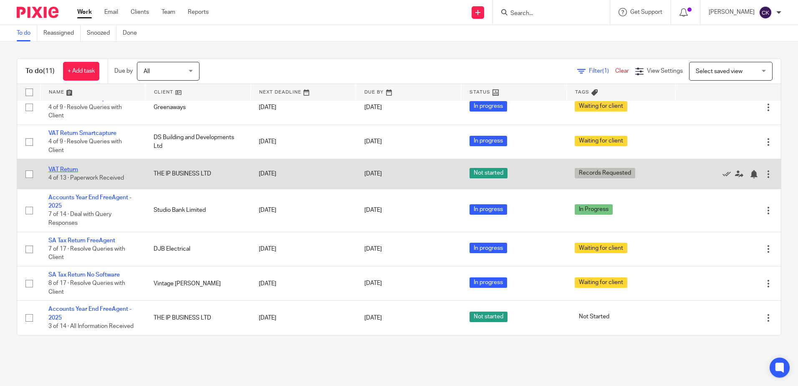
click at [65, 167] on link "VAT Return" at bounding box center [63, 170] width 30 height 6
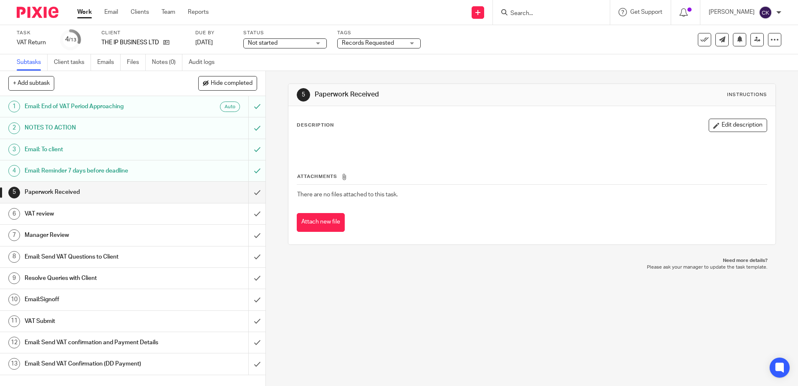
click at [141, 218] on h1 "VAT review" at bounding box center [97, 213] width 144 height 13
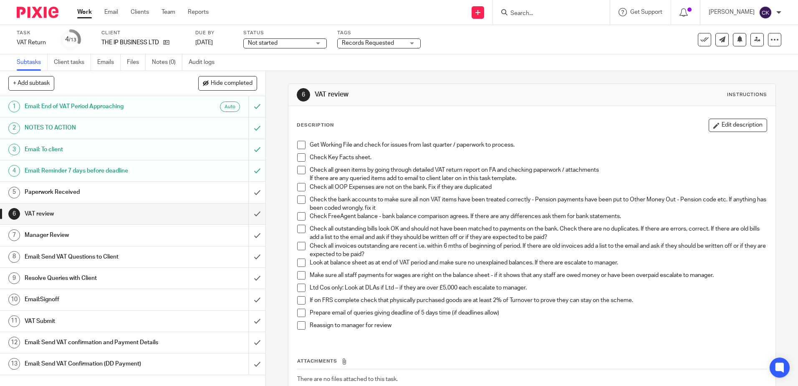
click at [299, 215] on span at bounding box center [301, 216] width 8 height 8
